Goal: Task Accomplishment & Management: Manage account settings

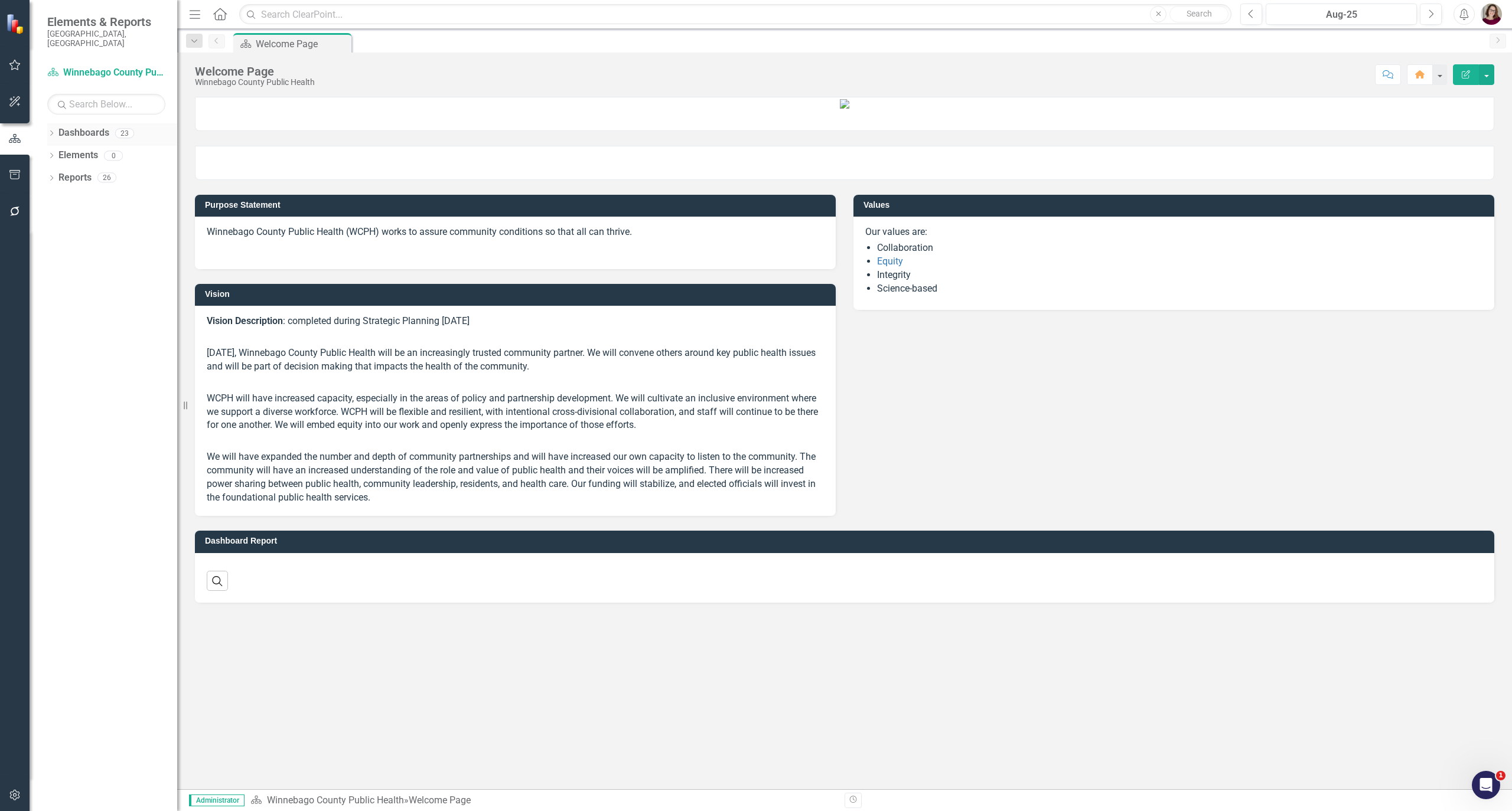
click at [53, 131] on icon "Dropdown" at bounding box center [52, 134] width 8 height 7
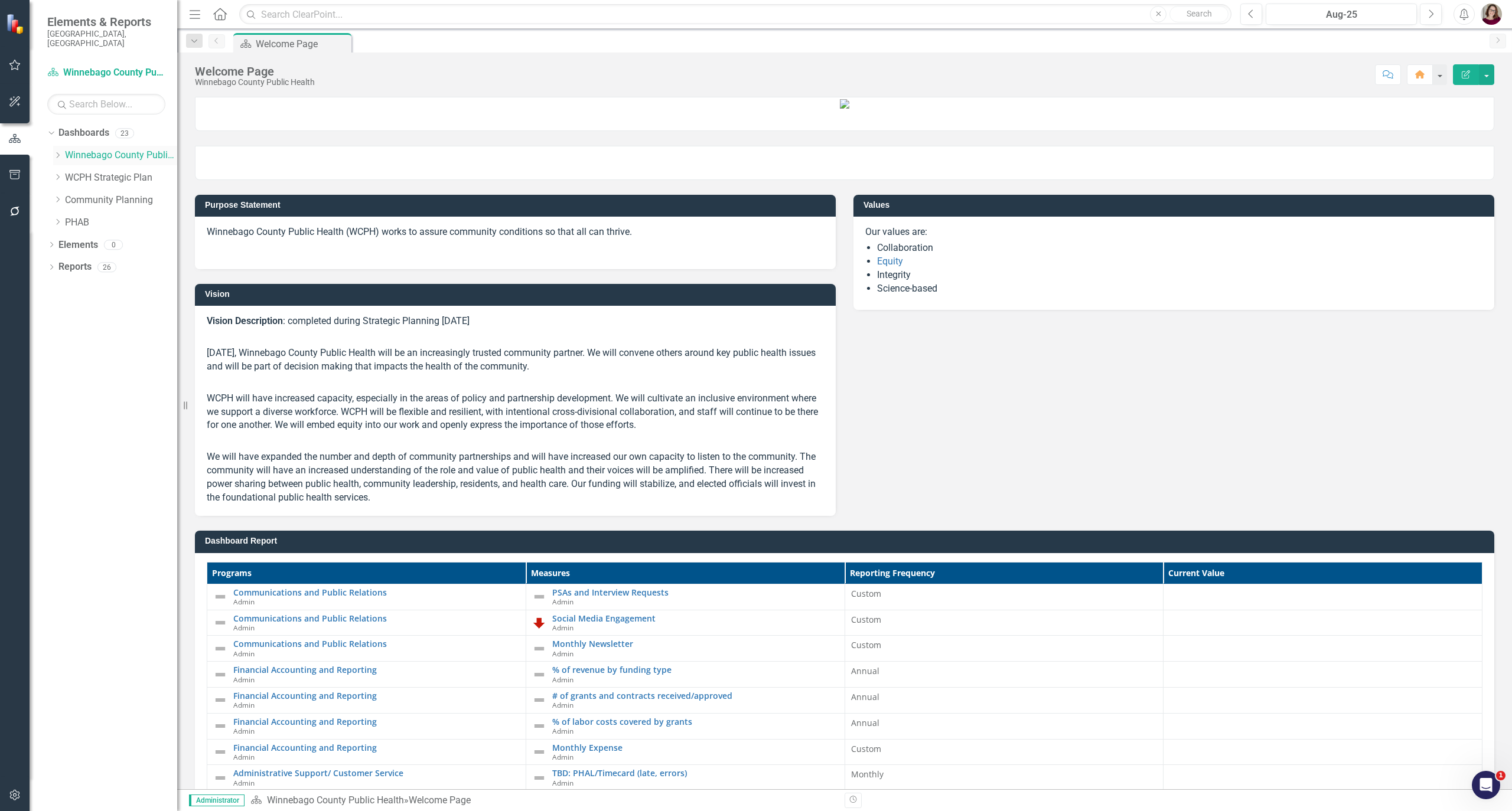
click at [58, 152] on icon "Dropdown" at bounding box center [58, 155] width 9 height 7
click at [140, 216] on link "Community Health & Prevention" at bounding box center [127, 223] width 101 height 14
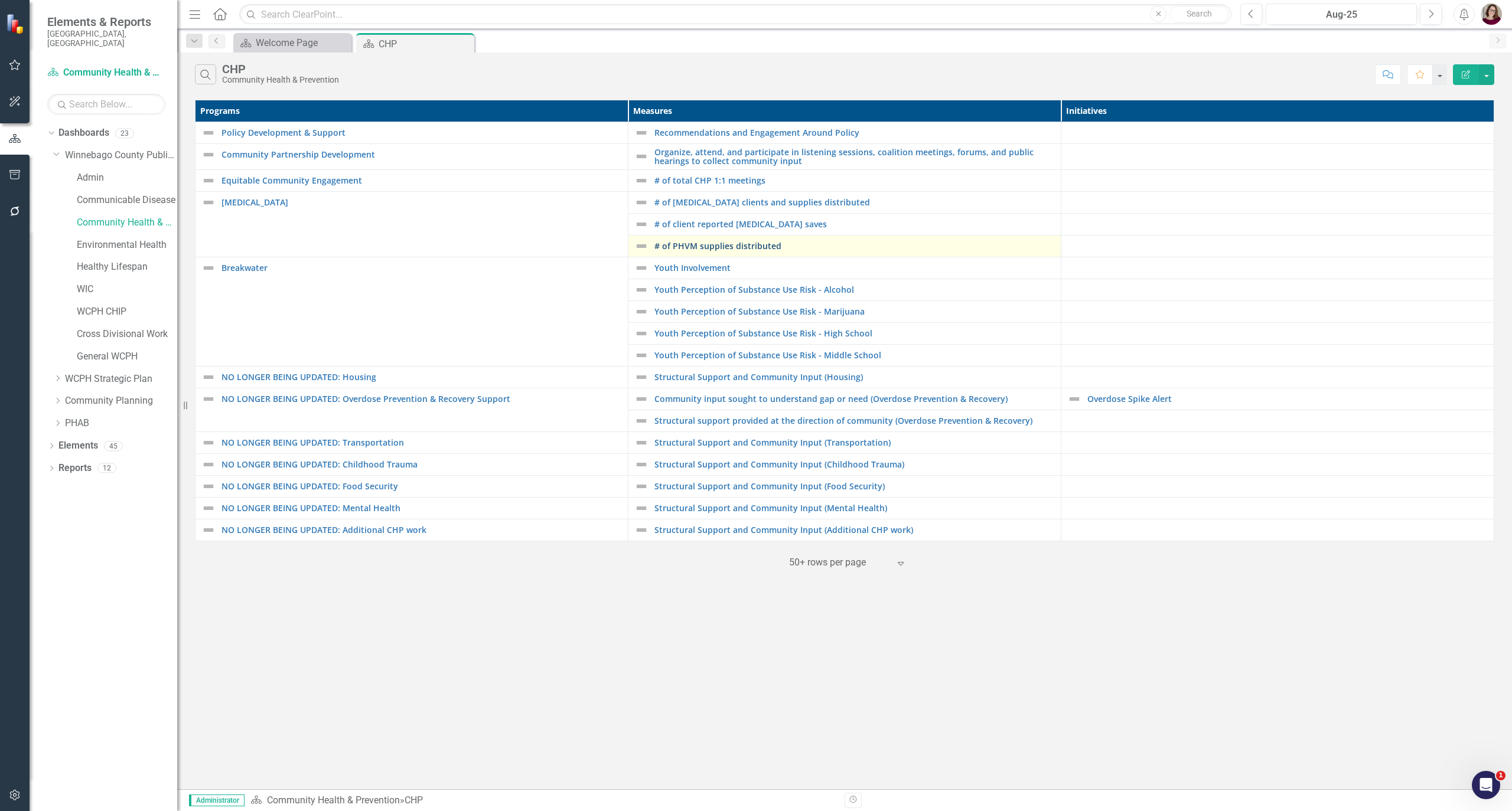
click at [752, 243] on link "# of PHVM supplies distributed" at bounding box center [854, 246] width 400 height 9
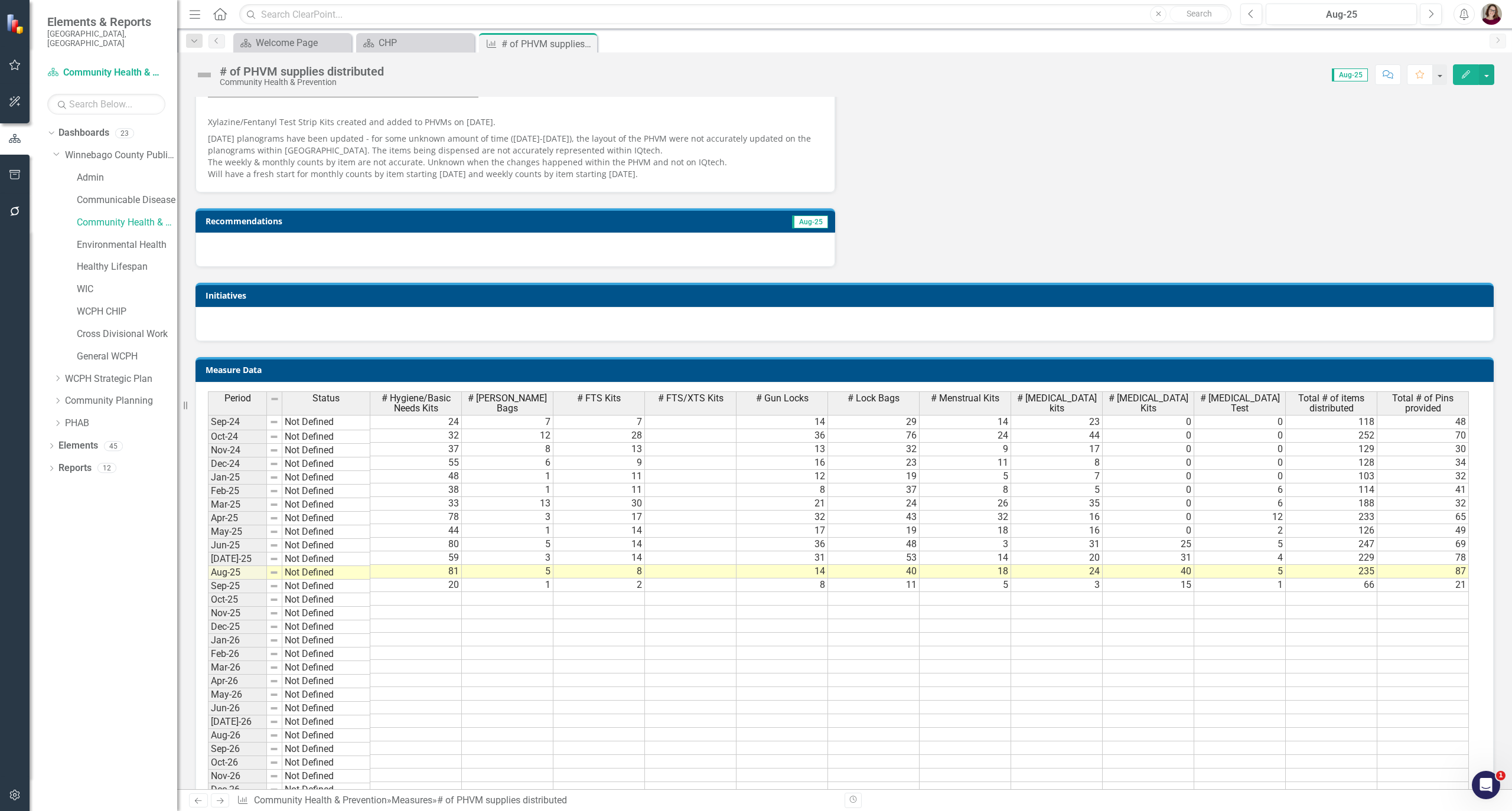
scroll to position [473, 0]
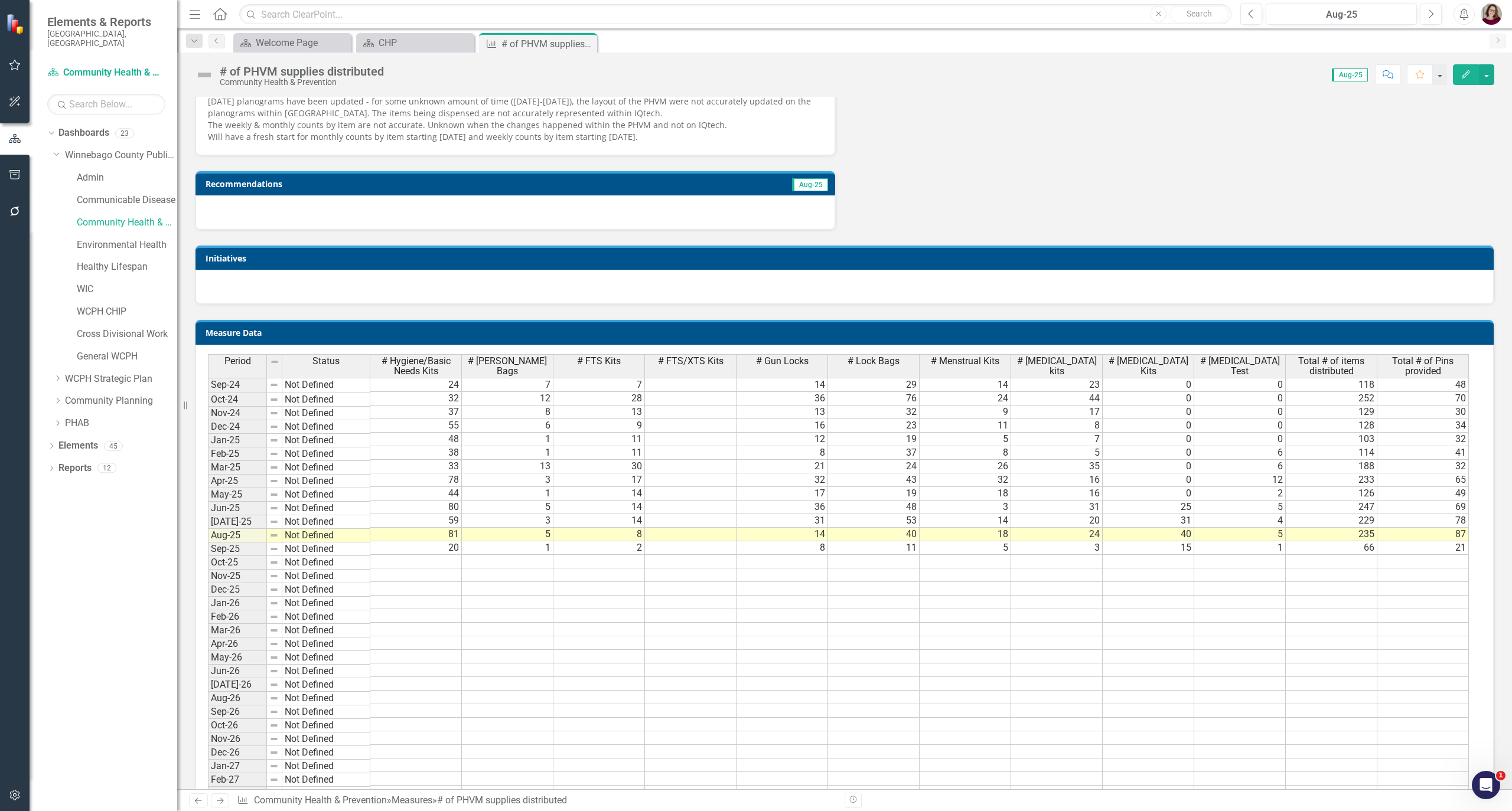
click at [445, 555] on td "20" at bounding box center [416, 548] width 92 height 14
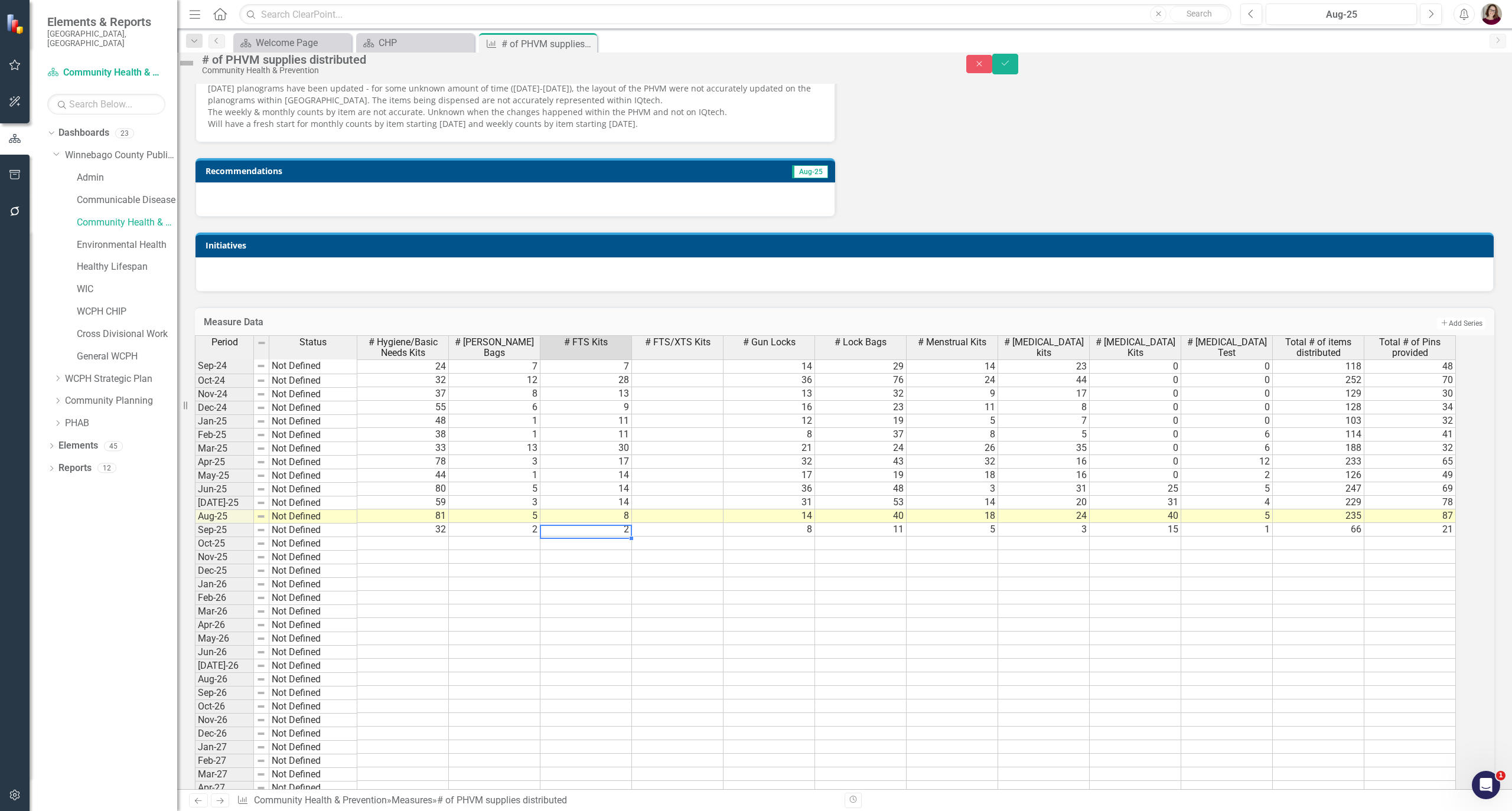
type textarea "3"
click at [1444, 539] on div at bounding box center [1409, 538] width 92 height 1
type textarea "39"
click at [858, 673] on td at bounding box center [860, 665] width 92 height 14
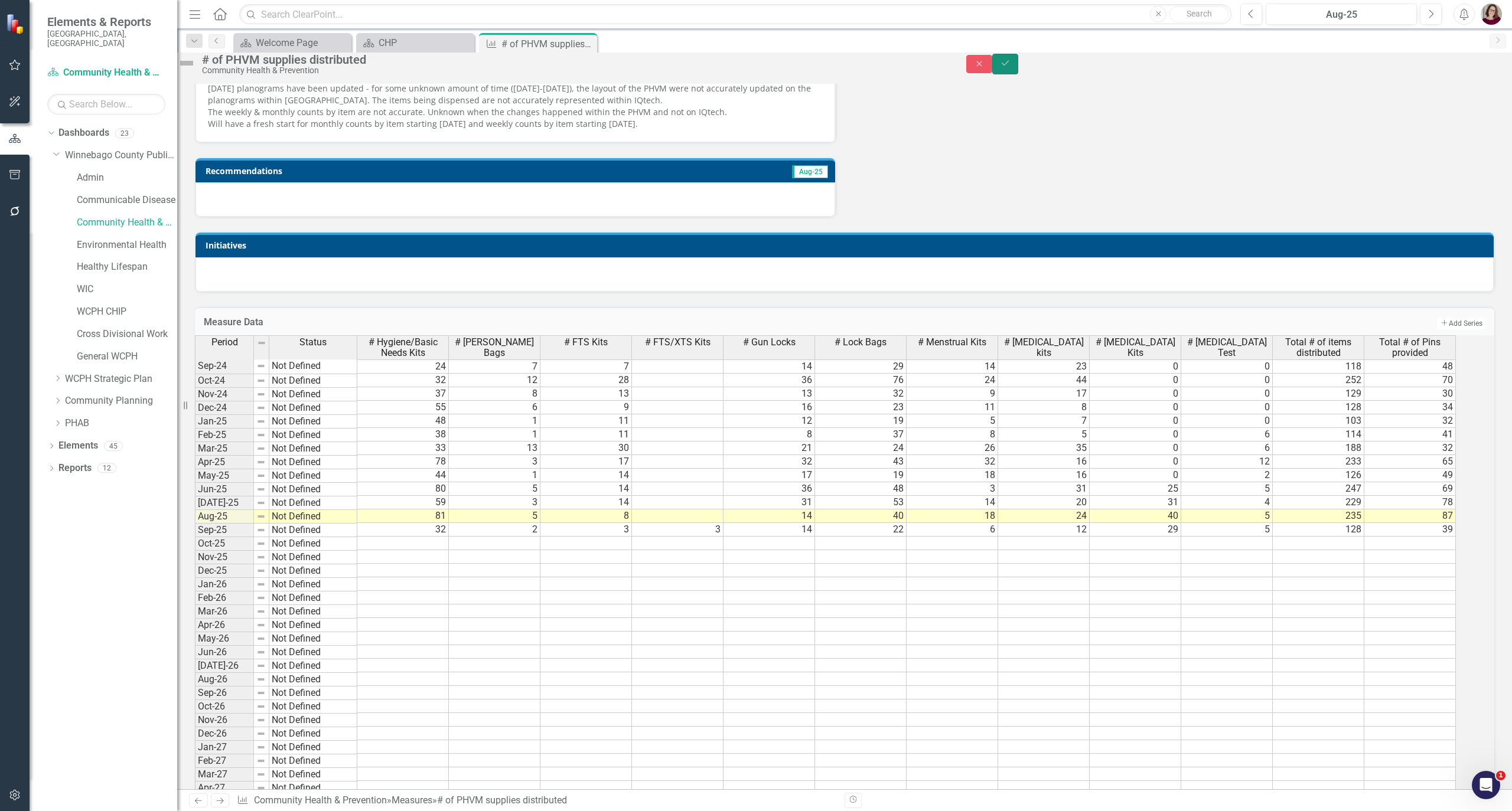
click at [1018, 63] on button "Save" at bounding box center [1005, 64] width 26 height 21
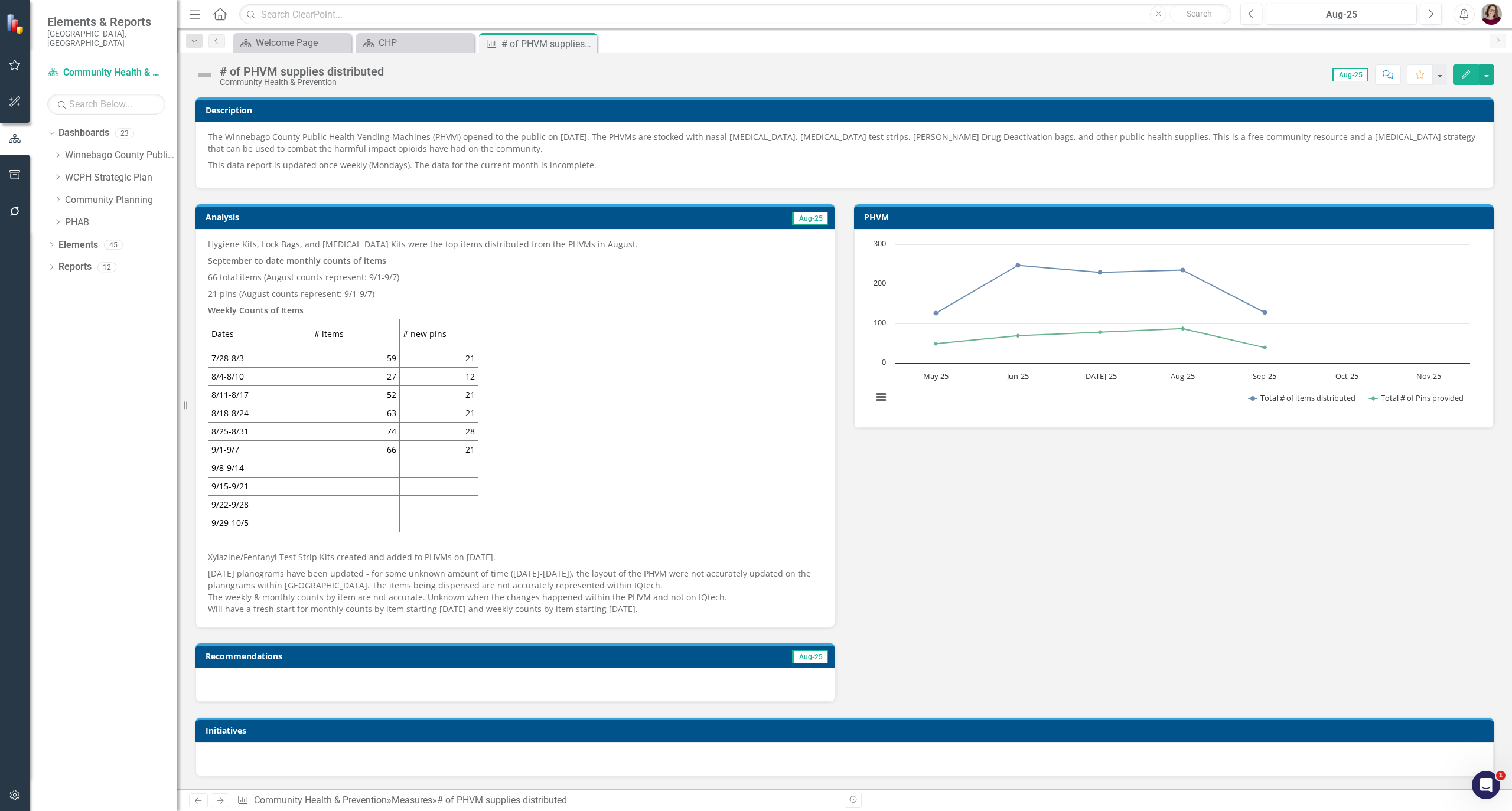
click at [388, 443] on td "66" at bounding box center [355, 449] width 88 height 19
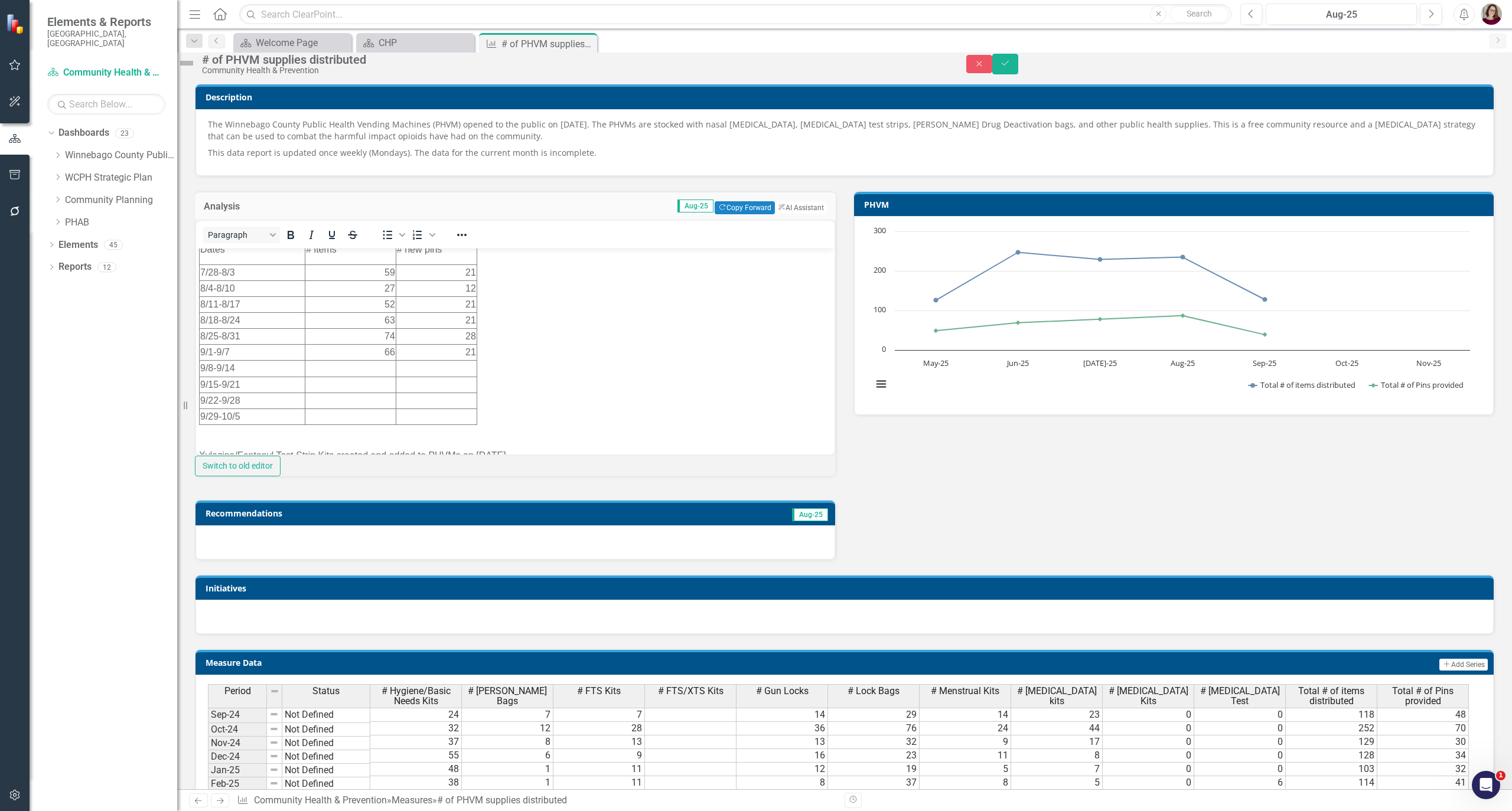
scroll to position [223, 0]
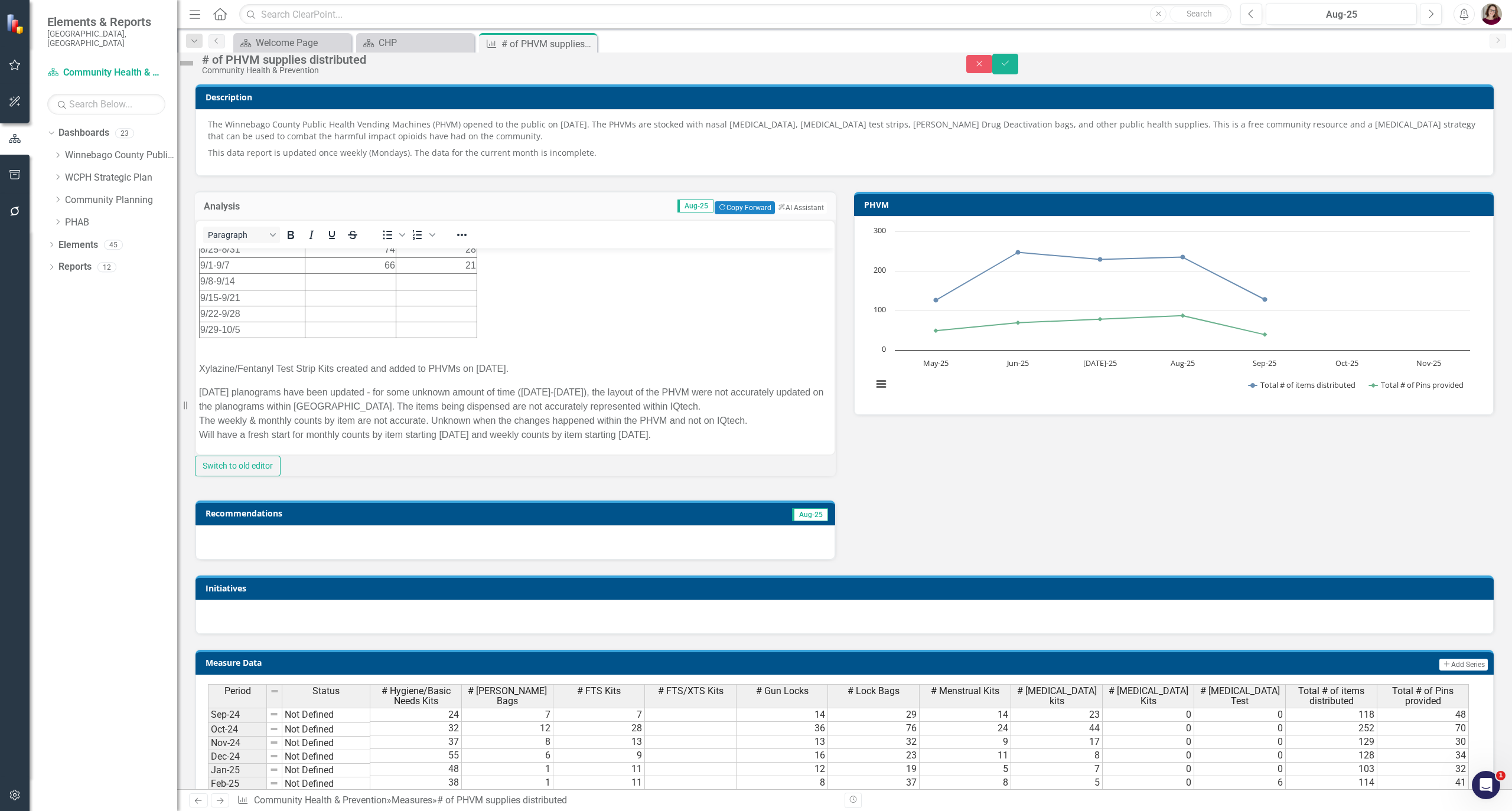
click at [362, 281] on td "Rich Text Area. Press ALT-0 for help." at bounding box center [351, 282] width 91 height 16
